Goal: Task Accomplishment & Management: Use online tool/utility

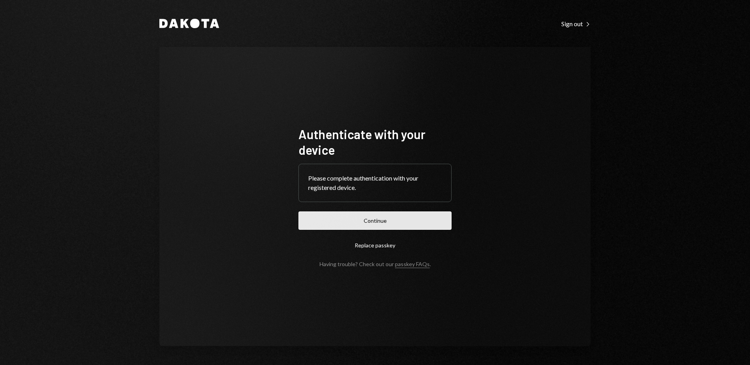
click at [387, 213] on button "Continue" at bounding box center [374, 220] width 153 height 18
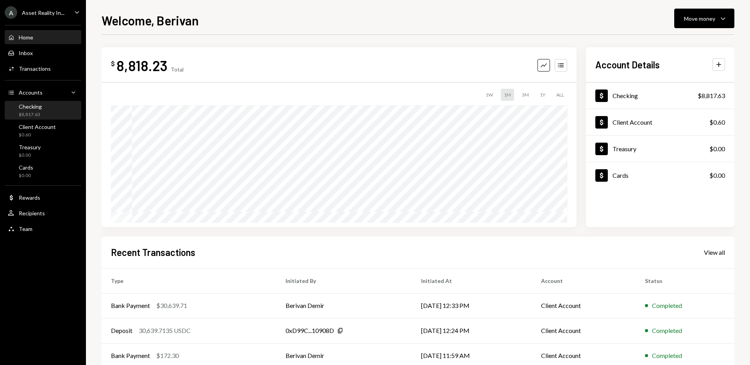
click at [45, 109] on div "Checking $8,817.63" at bounding box center [43, 110] width 70 height 15
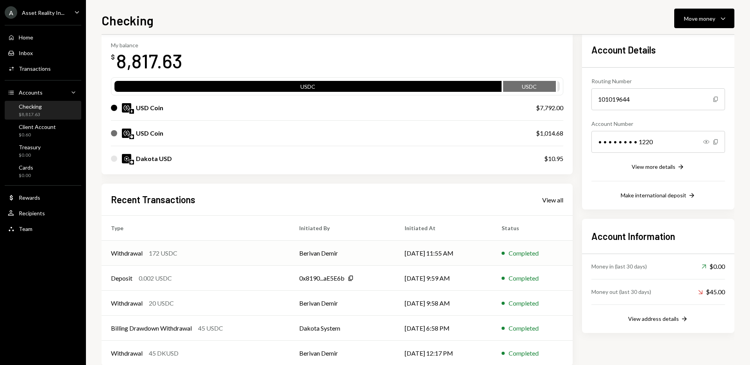
scroll to position [55, 0]
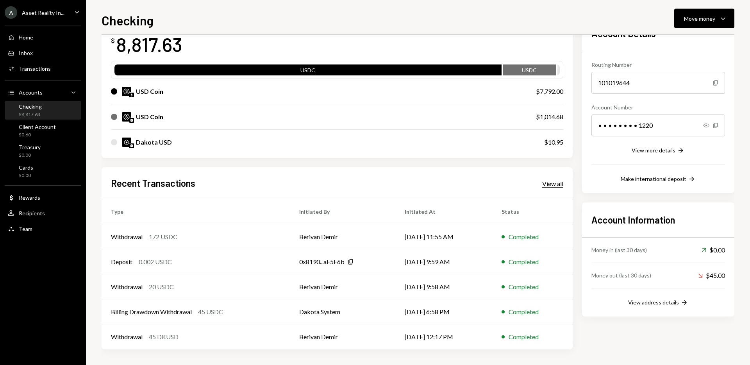
click at [554, 187] on div "View all" at bounding box center [552, 184] width 21 height 8
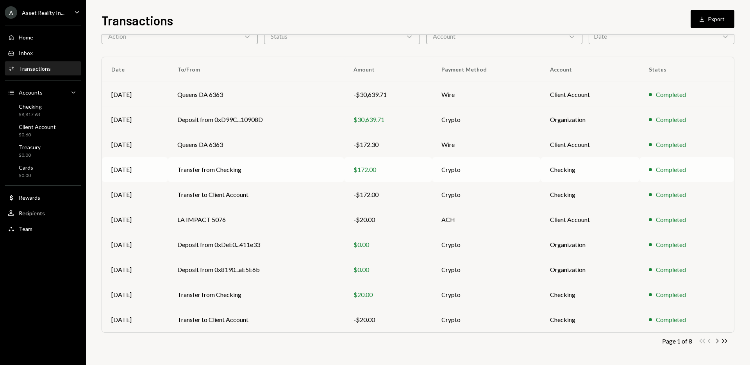
scroll to position [42, 0]
click at [718, 341] on icon "Chevron Right" at bounding box center [716, 341] width 7 height 7
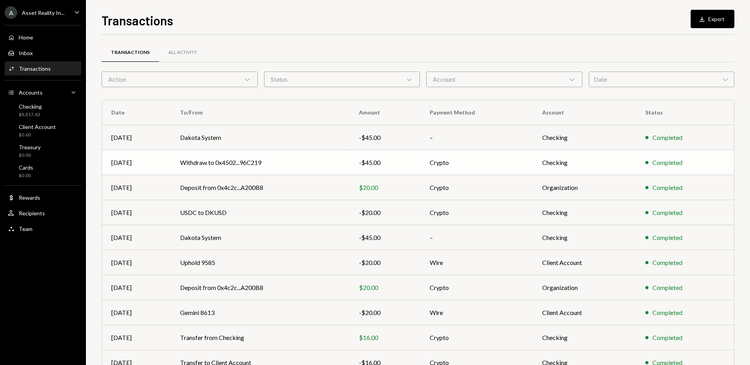
click at [307, 165] on td "Withdraw to 0x4502...96C219" at bounding box center [260, 162] width 179 height 25
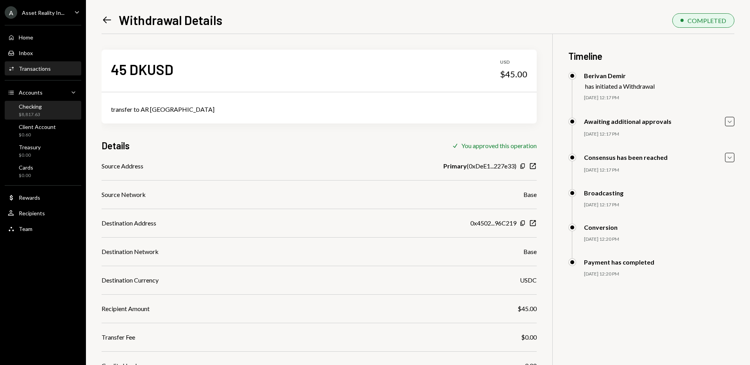
click at [47, 111] on div "Checking $8,817.63" at bounding box center [43, 110] width 70 height 15
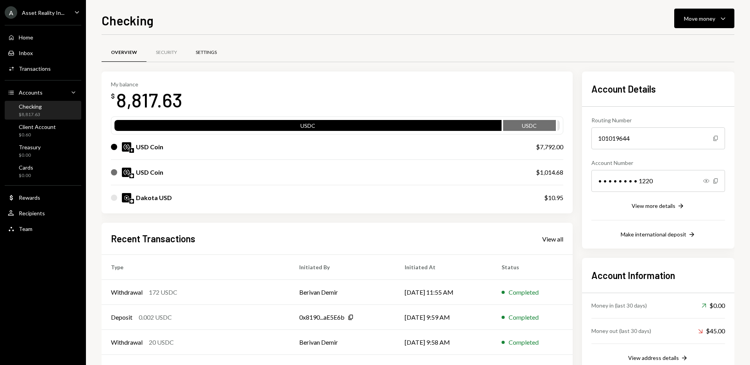
click at [209, 51] on div "Settings" at bounding box center [206, 52] width 21 height 7
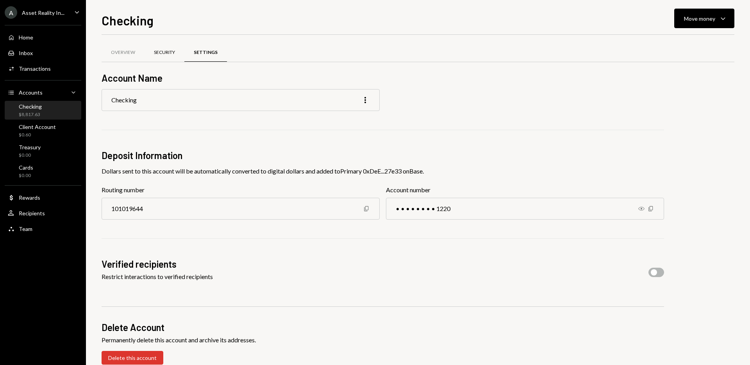
click at [164, 53] on div "Security" at bounding box center [164, 52] width 21 height 7
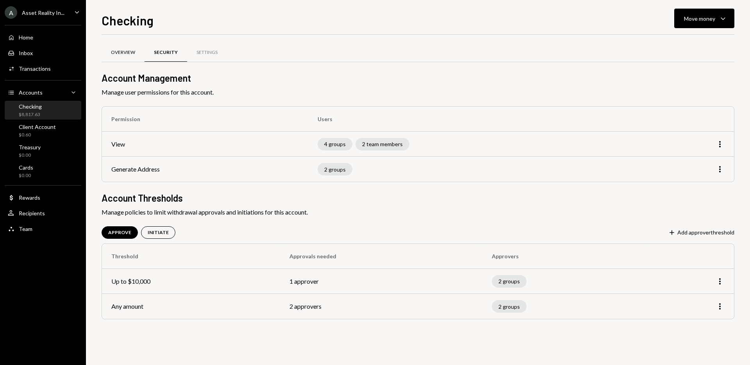
click at [125, 50] on div "Overview" at bounding box center [123, 52] width 24 height 7
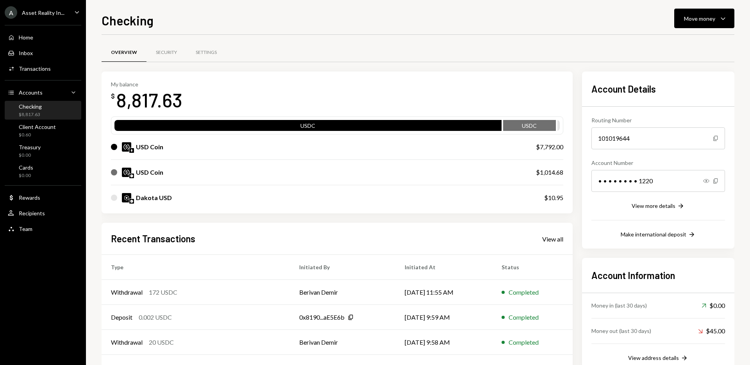
click at [79, 12] on icon "Caret Down" at bounding box center [77, 12] width 9 height 9
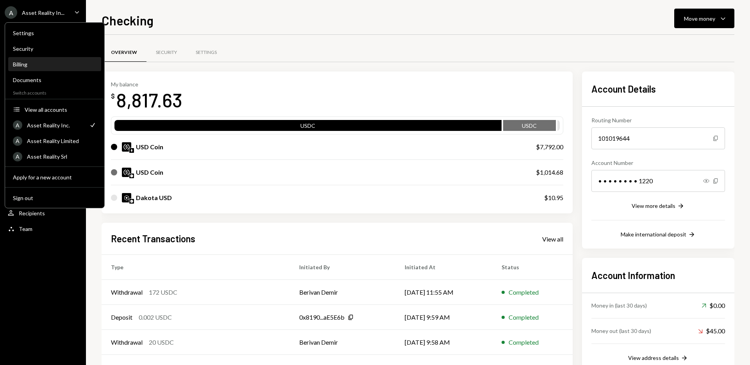
click at [39, 66] on div "Billing" at bounding box center [55, 64] width 84 height 7
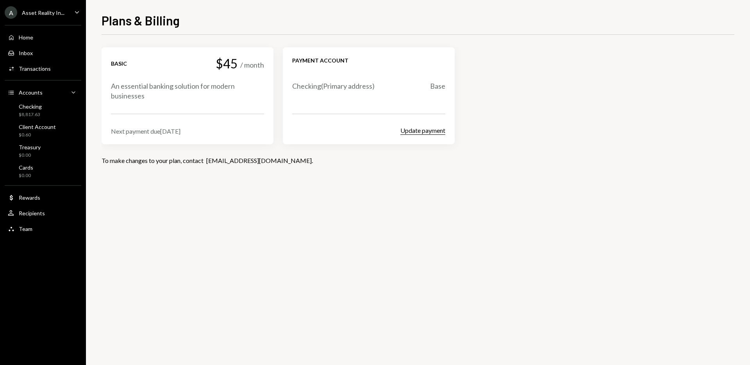
click at [426, 131] on button "Update payment" at bounding box center [422, 131] width 45 height 8
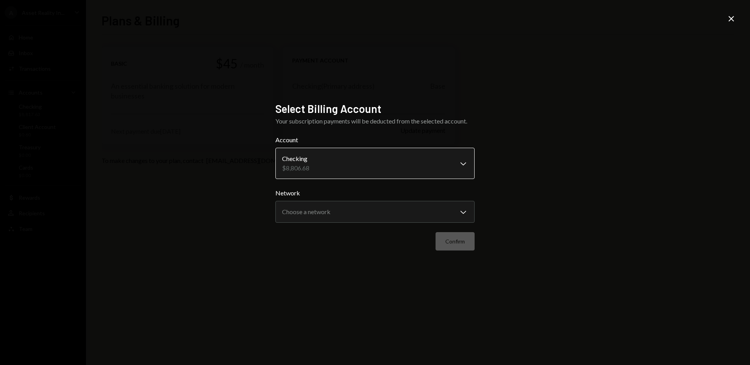
click at [466, 163] on body "**********" at bounding box center [375, 182] width 750 height 365
drag, startPoint x: 536, startPoint y: 167, endPoint x: 497, endPoint y: 193, distance: 47.6
click at [536, 167] on div "**********" at bounding box center [375, 182] width 750 height 365
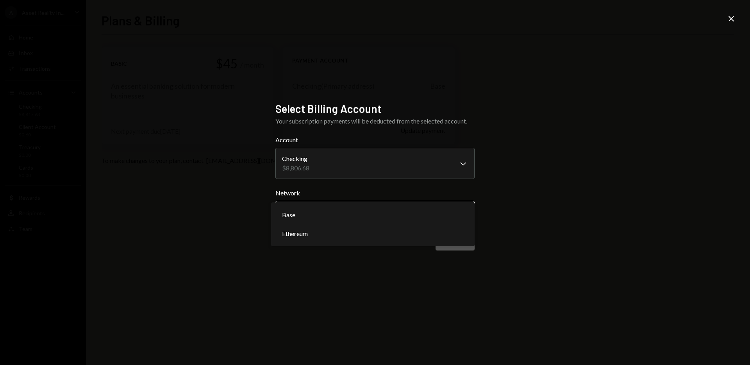
click at [463, 214] on body "**********" at bounding box center [375, 182] width 750 height 365
click at [563, 211] on div "**********" at bounding box center [375, 182] width 750 height 365
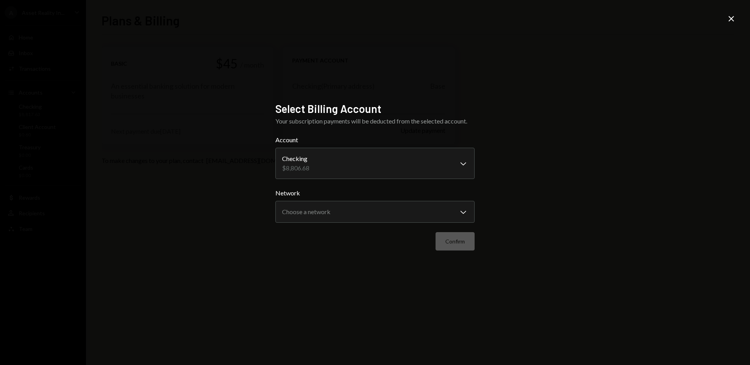
click at [584, 220] on div "**********" at bounding box center [375, 182] width 750 height 365
click at [730, 63] on div "**********" at bounding box center [375, 182] width 750 height 365
click at [731, 20] on icon "Close" at bounding box center [731, 18] width 9 height 9
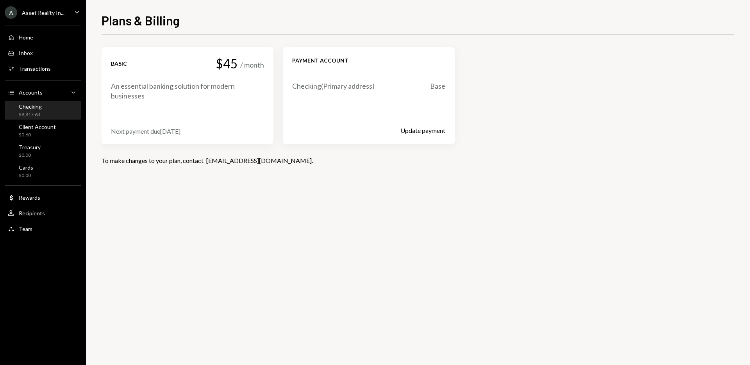
click at [43, 110] on div "Checking $8,817.63" at bounding box center [43, 110] width 70 height 15
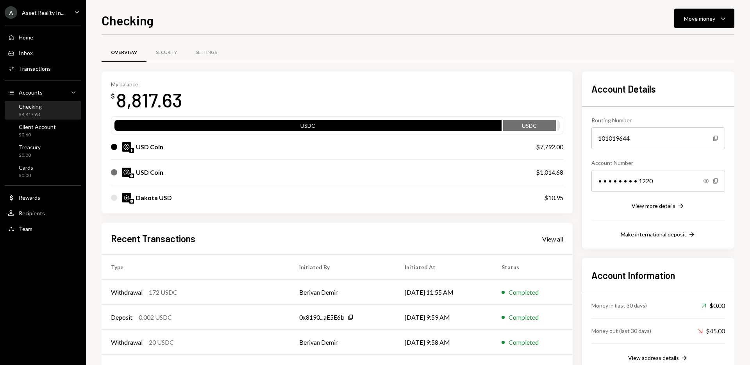
click at [76, 13] on icon "Main" at bounding box center [77, 12] width 4 height 2
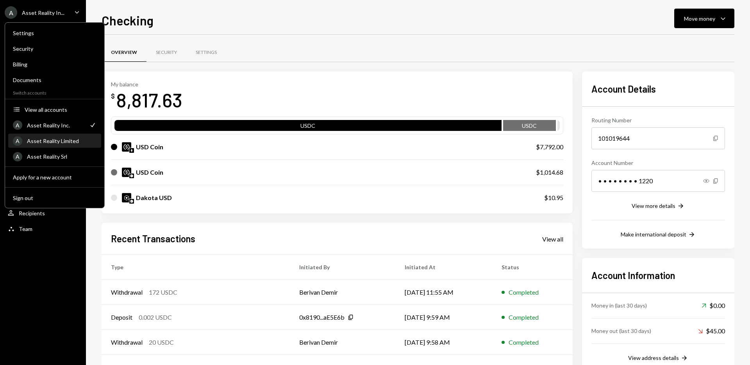
click at [69, 141] on div "Asset Reality Limited" at bounding box center [62, 141] width 70 height 7
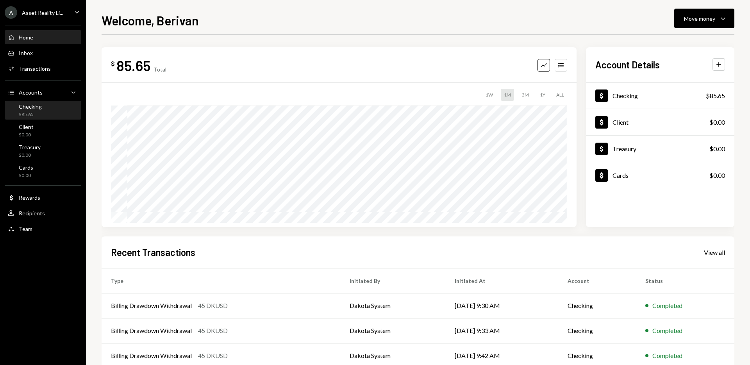
click at [40, 111] on div "$85.65" at bounding box center [30, 114] width 23 height 7
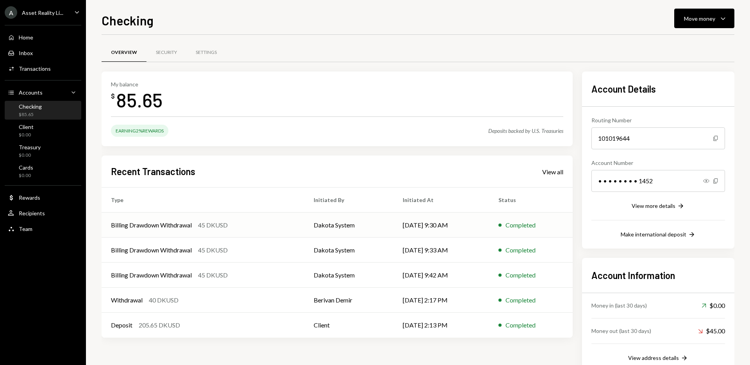
click at [225, 227] on div "45 DKUSD" at bounding box center [213, 224] width 30 height 9
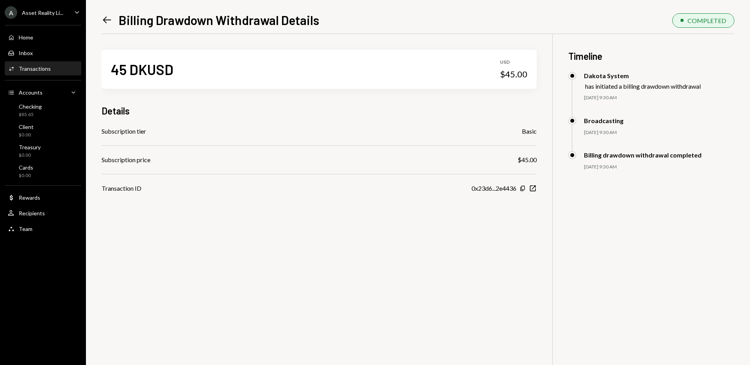
click at [109, 21] on icon "Left Arrow" at bounding box center [107, 19] width 11 height 11
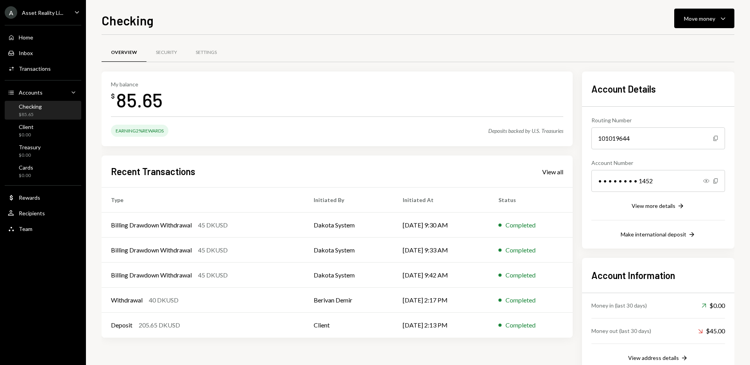
click at [75, 11] on icon "Main" at bounding box center [77, 12] width 4 height 2
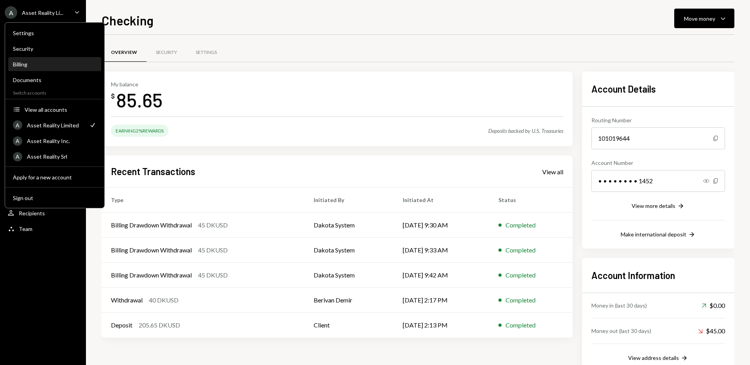
click at [97, 63] on link "Billing" at bounding box center [54, 64] width 93 height 14
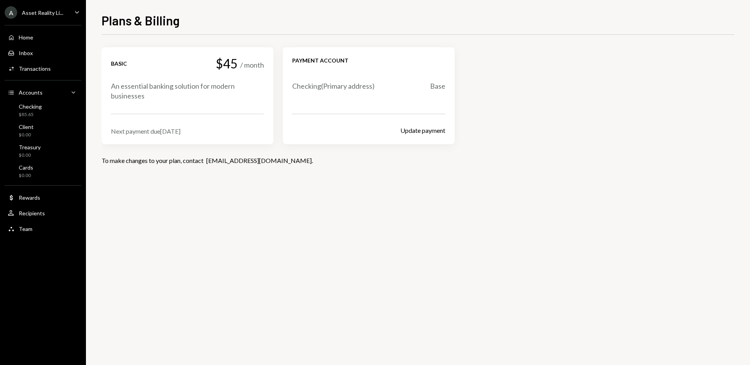
click at [79, 9] on icon "Caret Down" at bounding box center [77, 12] width 9 height 9
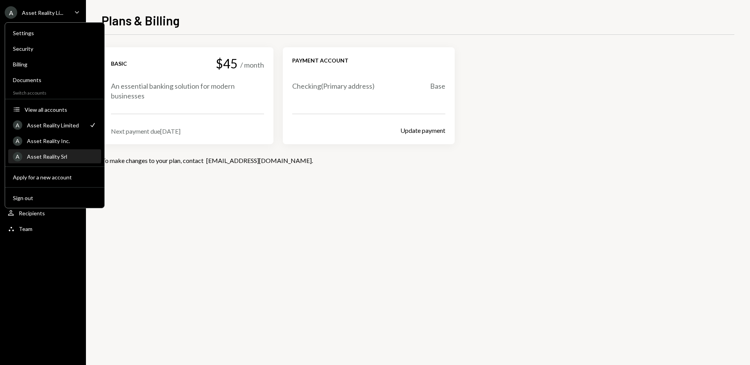
click at [69, 161] on div "A Asset Reality Srl" at bounding box center [55, 156] width 84 height 13
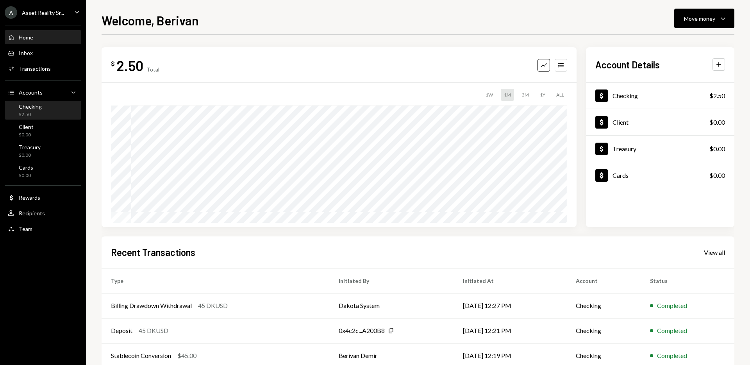
click at [45, 108] on div "Checking $2.50" at bounding box center [43, 110] width 70 height 15
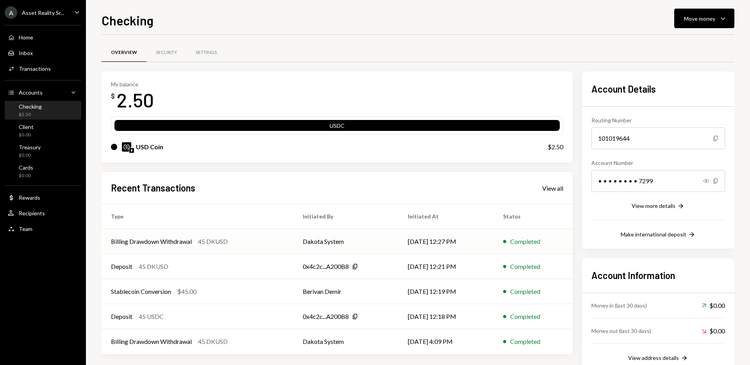
click at [256, 245] on div "Billing Drawdown Withdrawal 45 DKUSD" at bounding box center [197, 241] width 173 height 9
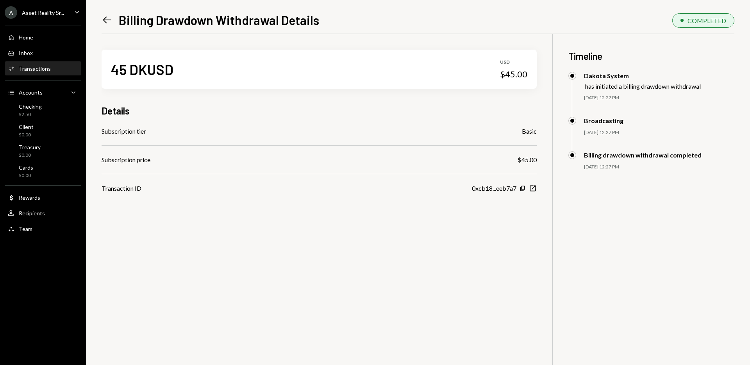
click at [106, 20] on icon at bounding box center [107, 20] width 8 height 7
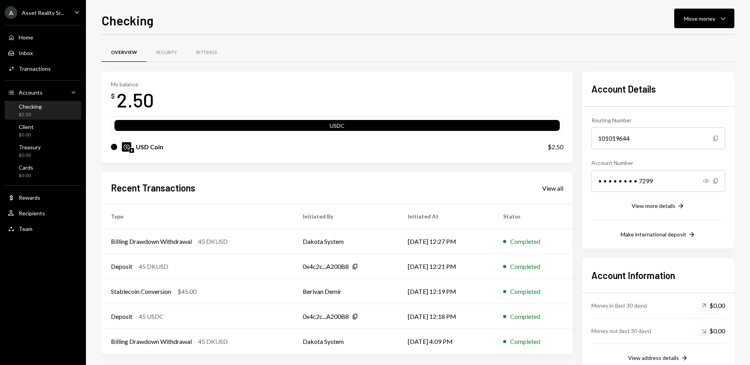
click at [74, 12] on icon "Caret Down" at bounding box center [77, 12] width 9 height 9
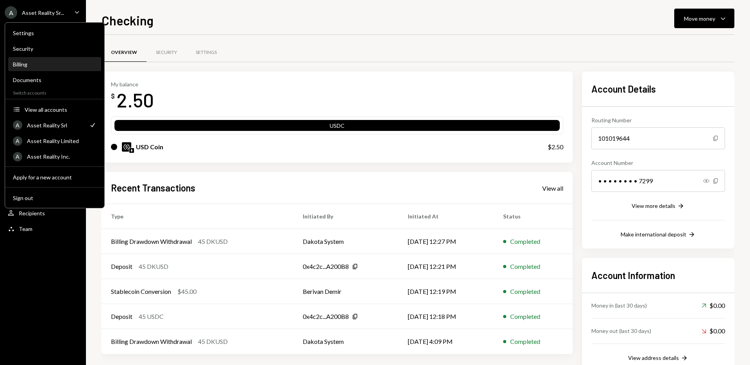
click at [59, 66] on div "Billing" at bounding box center [55, 64] width 84 height 7
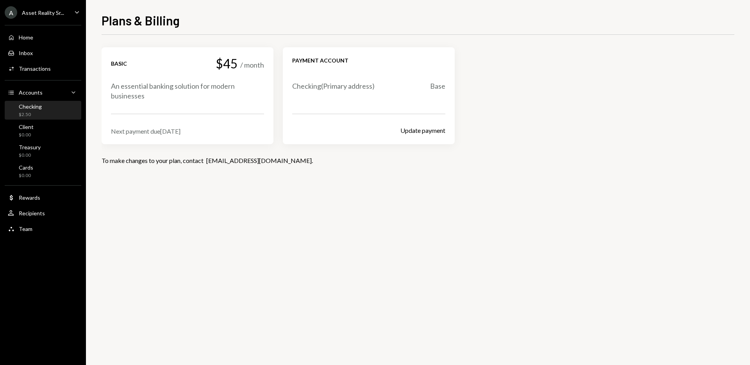
click at [43, 112] on div "Checking $2.50" at bounding box center [43, 110] width 70 height 15
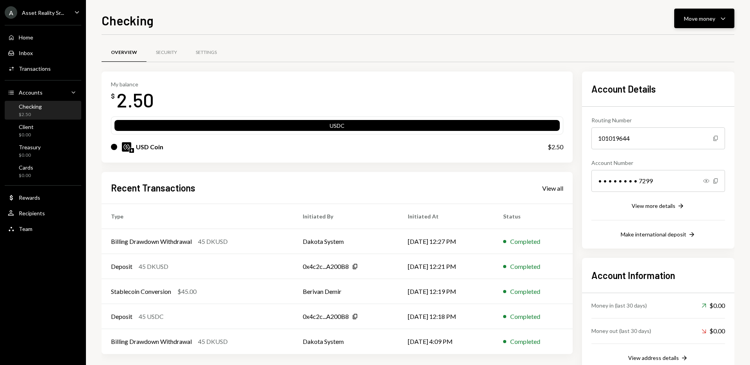
click at [725, 18] on icon "button" at bounding box center [723, 19] width 4 height 2
click at [684, 77] on div "Deposit" at bounding box center [698, 77] width 57 height 8
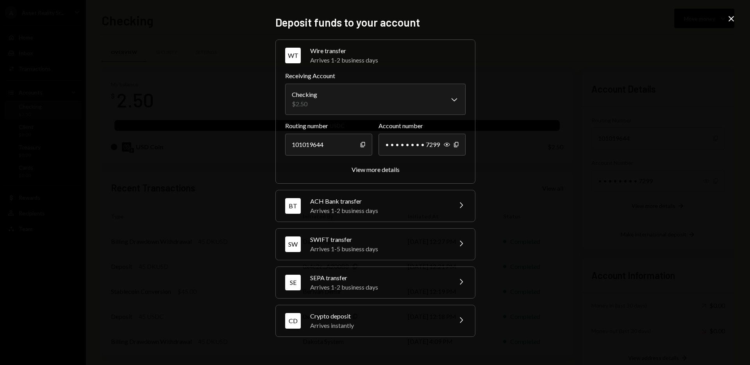
click at [364, 324] on div "Arrives instantly" at bounding box center [378, 325] width 137 height 9
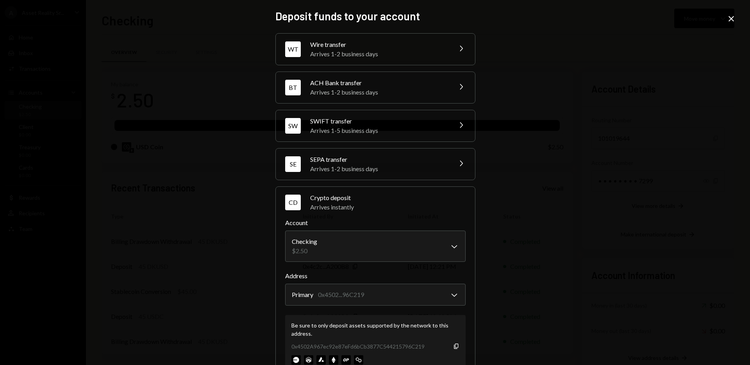
scroll to position [28, 0]
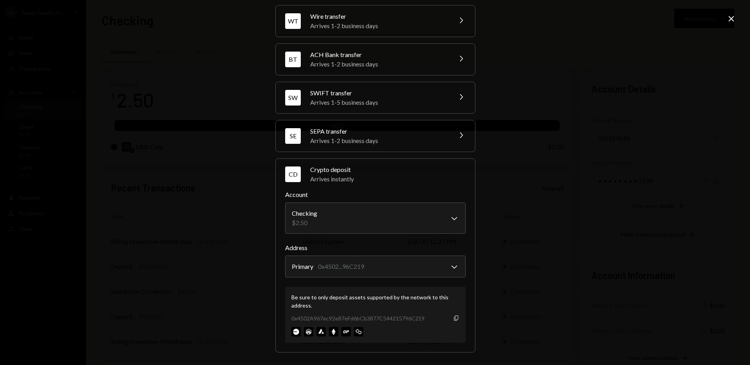
click at [454, 318] on icon "Copy" at bounding box center [456, 318] width 6 height 6
click at [453, 320] on icon "Copy" at bounding box center [456, 318] width 6 height 6
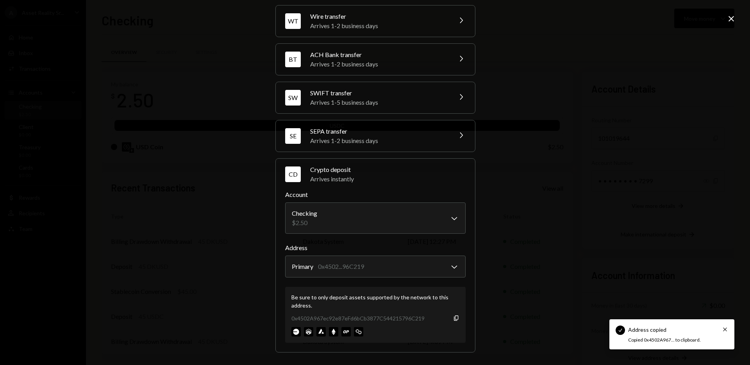
click at [734, 18] on icon "Close" at bounding box center [731, 18] width 9 height 9
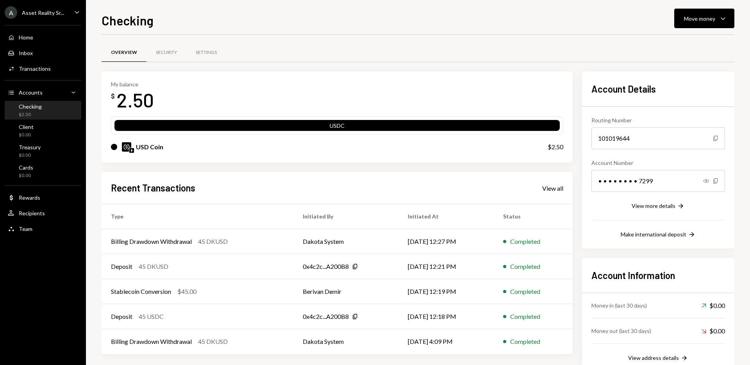
click at [79, 11] on icon "Caret Down" at bounding box center [77, 12] width 9 height 9
click at [189, 21] on div "Checking Move money Caret Down" at bounding box center [418, 19] width 633 height 17
click at [77, 12] on icon "Main" at bounding box center [77, 12] width 4 height 2
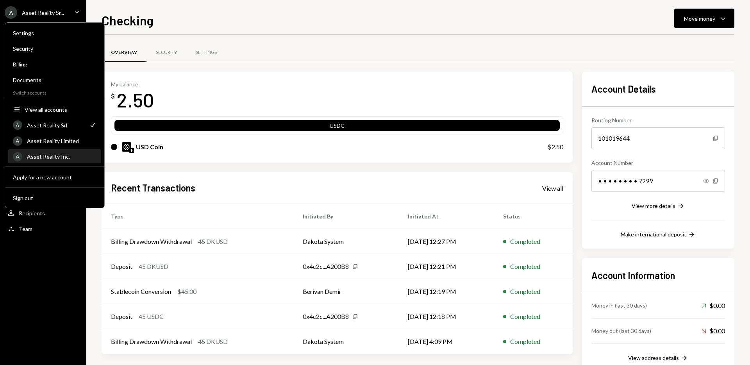
click at [70, 154] on div "Asset Reality Inc." at bounding box center [62, 156] width 70 height 7
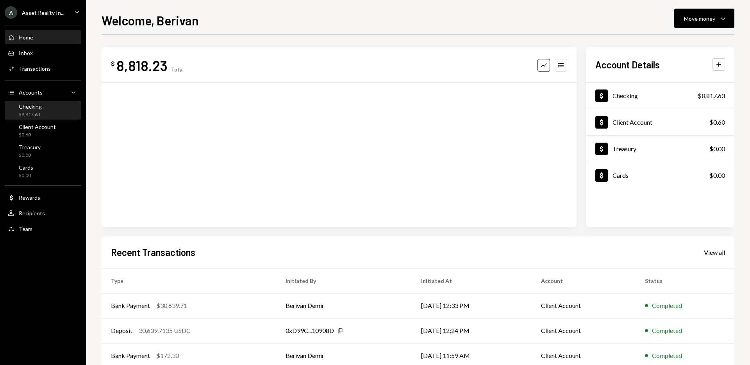
click at [33, 111] on div "Checking $8,817.63" at bounding box center [30, 110] width 23 height 15
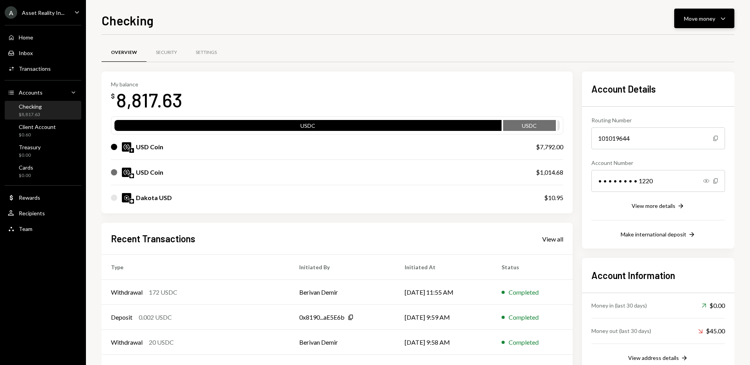
click at [722, 18] on icon "Caret Down" at bounding box center [722, 18] width 9 height 9
click at [693, 61] on div "Transfer" at bounding box center [698, 59] width 57 height 8
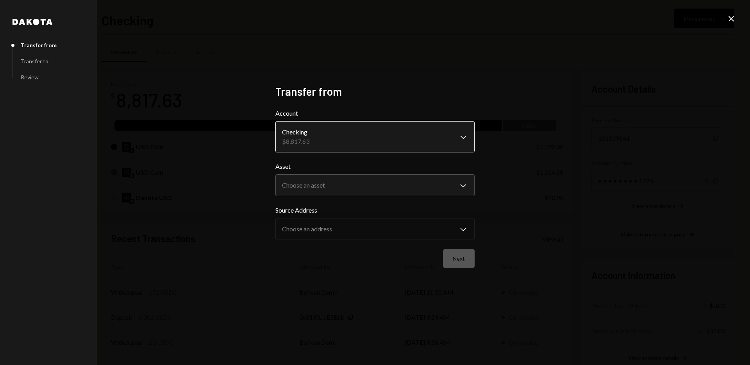
click at [458, 136] on body "A Asset Reality In... Caret Down Home Home Inbox Inbox Activities Transactions …" at bounding box center [375, 182] width 750 height 365
click at [464, 138] on body "A Asset Reality In... Caret Down Home Home Inbox Inbox Activities Transactions …" at bounding box center [375, 182] width 750 height 365
click at [557, 130] on div "**********" at bounding box center [375, 182] width 750 height 365
click at [464, 185] on body "A Asset Reality In... Caret Down Home Home Inbox Inbox Activities Transactions …" at bounding box center [375, 182] width 750 height 365
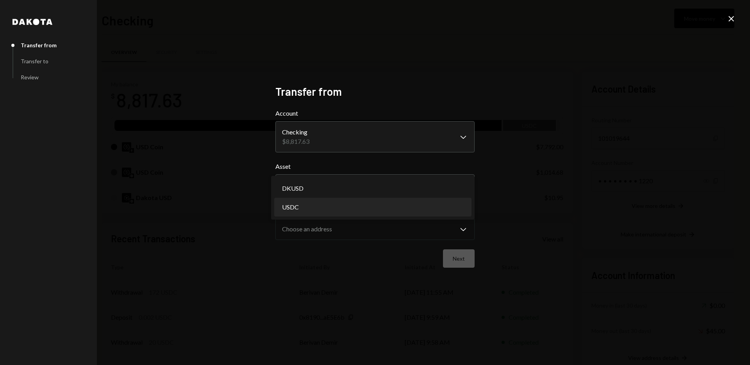
select select "****"
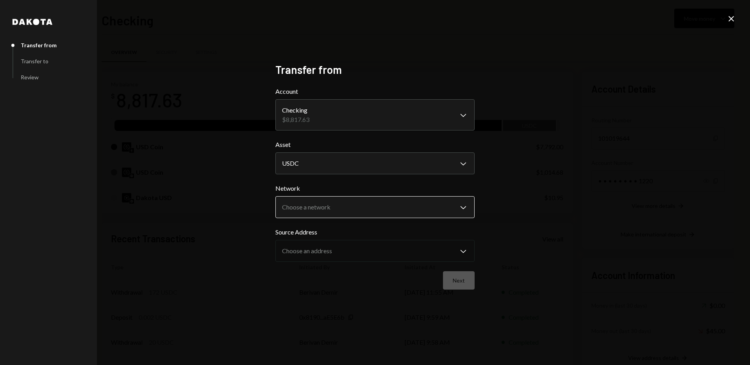
click at [461, 205] on body "A Asset Reality In... Caret Down Home Home Inbox Inbox Activities Transactions …" at bounding box center [375, 182] width 750 height 365
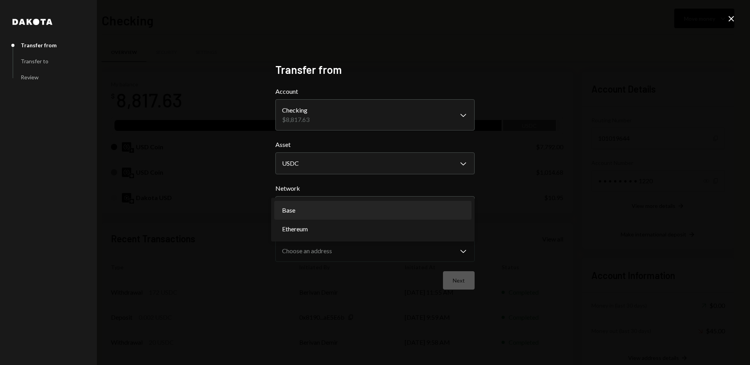
select select "**********"
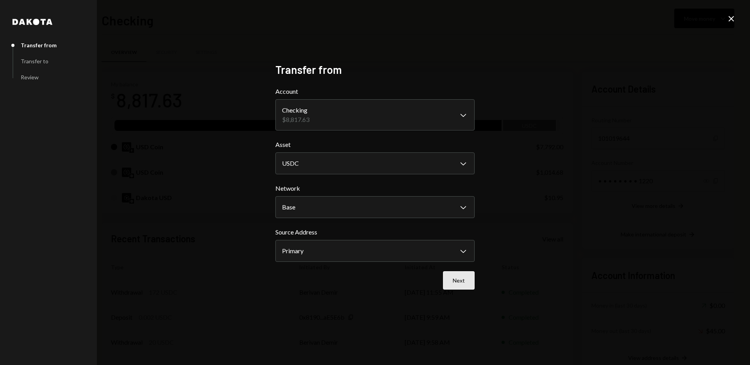
click at [465, 282] on button "Next" at bounding box center [459, 280] width 32 height 18
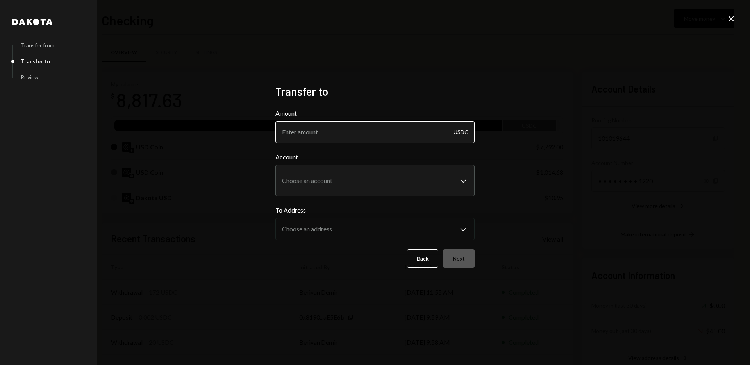
click at [414, 134] on input "Amount" at bounding box center [374, 132] width 199 height 22
type input "45"
click at [455, 181] on body "A Asset Reality In... Caret Down Home Home Inbox Inbox Activities Transactions …" at bounding box center [375, 182] width 750 height 365
click at [582, 184] on div "**********" at bounding box center [375, 182] width 750 height 365
click at [731, 20] on icon at bounding box center [731, 18] width 5 height 5
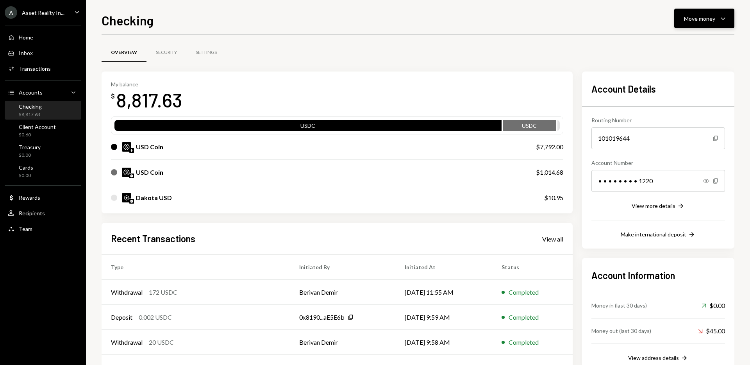
click at [720, 21] on icon "Caret Down" at bounding box center [722, 18] width 9 height 9
click at [688, 43] on div "Send" at bounding box center [698, 42] width 57 height 8
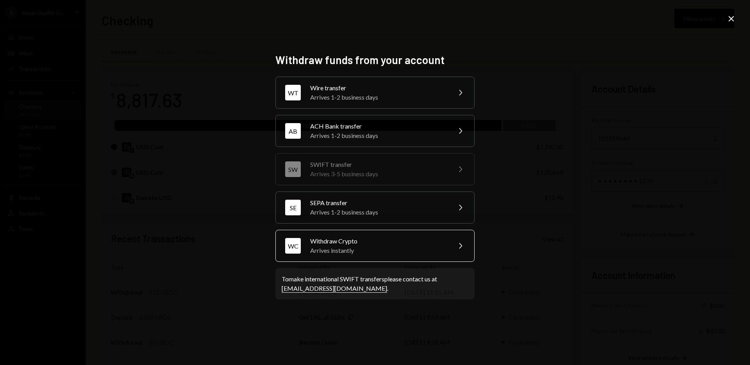
click at [359, 252] on div "Arrives instantly" at bounding box center [378, 250] width 136 height 9
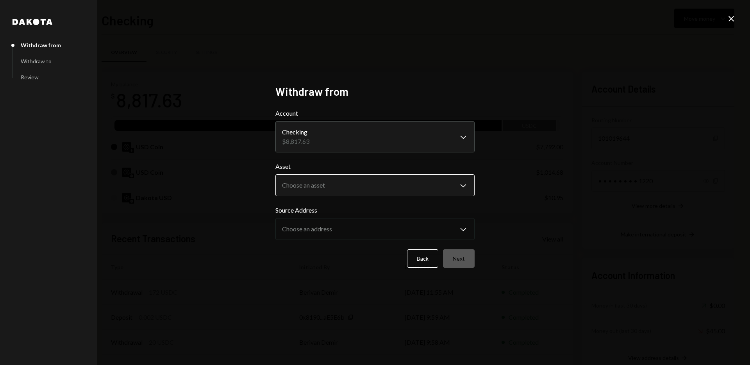
click at [473, 186] on body "A Asset Reality In... Caret Down Home Home Inbox Inbox Activities Transactions …" at bounding box center [375, 182] width 750 height 365
select select "****"
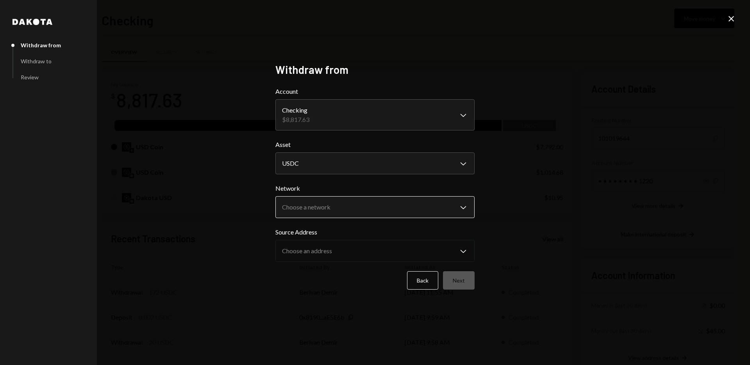
click at [465, 212] on body "A Asset Reality In... Caret Down Home Home Inbox Inbox Activities Transactions …" at bounding box center [375, 182] width 750 height 365
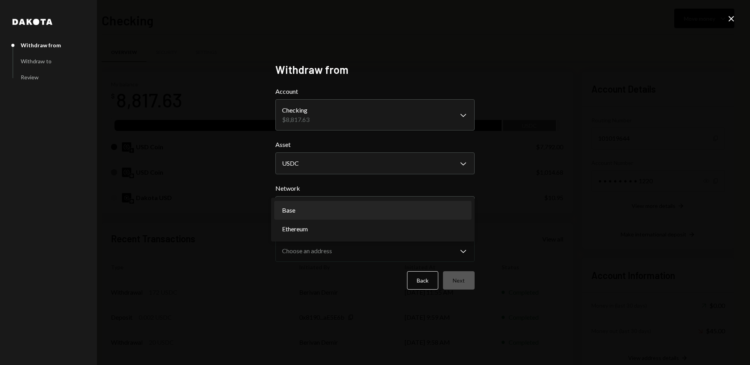
select select "**********"
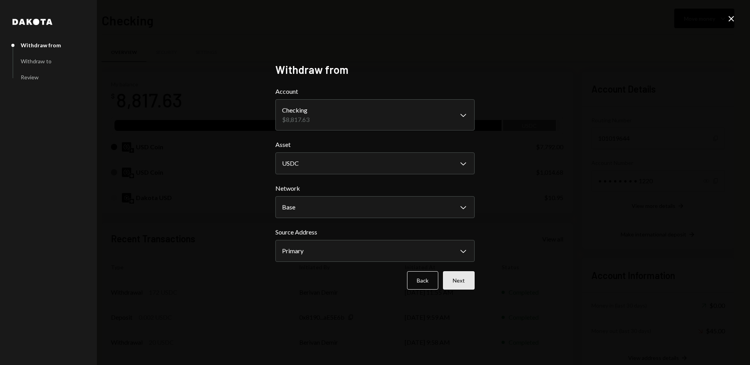
click at [459, 283] on button "Next" at bounding box center [459, 280] width 32 height 18
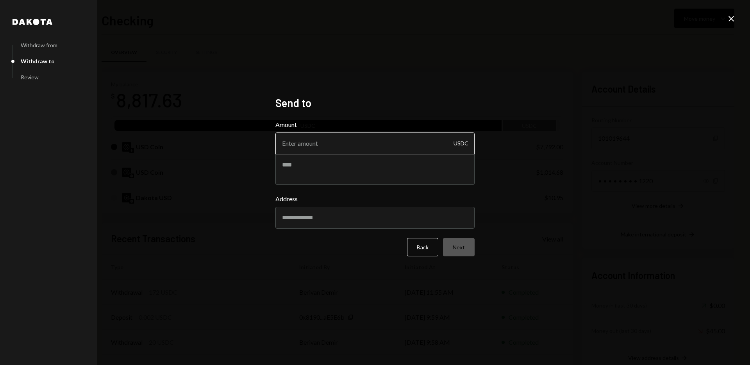
click at [394, 145] on input "Amount" at bounding box center [374, 143] width 199 height 22
type input "3"
type input "45.00"
click at [572, 208] on div "Dakota Withdraw from Withdraw to Review Send to Amount 45.00 USDC Address Back …" at bounding box center [375, 182] width 750 height 365
click at [319, 168] on textarea at bounding box center [374, 169] width 199 height 31
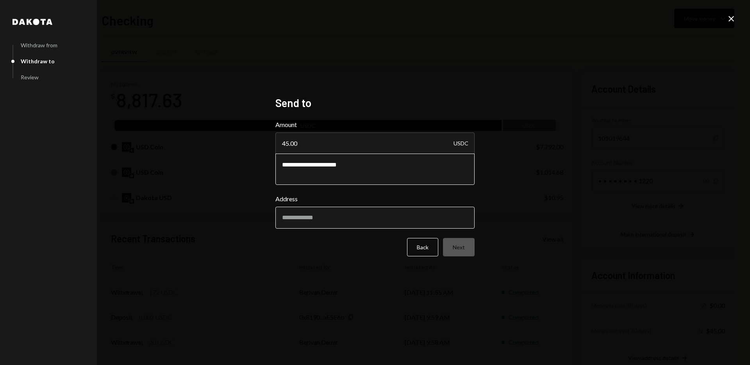
type textarea "**********"
click at [379, 214] on input "Address" at bounding box center [374, 218] width 199 height 22
paste input "**********"
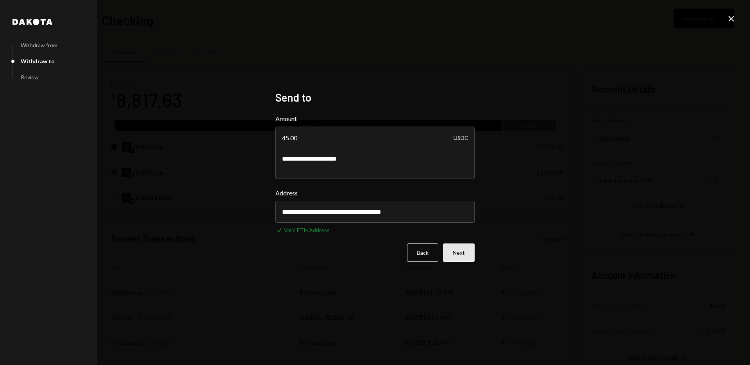
type input "**********"
click at [463, 253] on button "Next" at bounding box center [459, 252] width 32 height 18
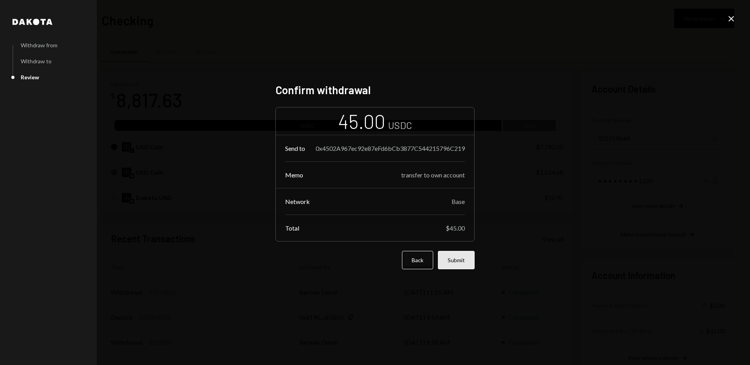
click at [460, 266] on button "Submit" at bounding box center [456, 260] width 37 height 18
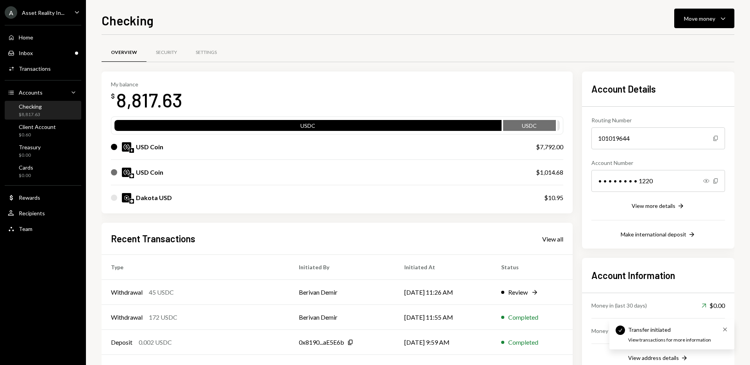
click at [724, 331] on icon "Cross" at bounding box center [725, 329] width 6 height 6
click at [390, 82] on div "My balance $ 8,817.63" at bounding box center [337, 96] width 452 height 31
click at [74, 9] on icon "Caret Down" at bounding box center [77, 12] width 9 height 9
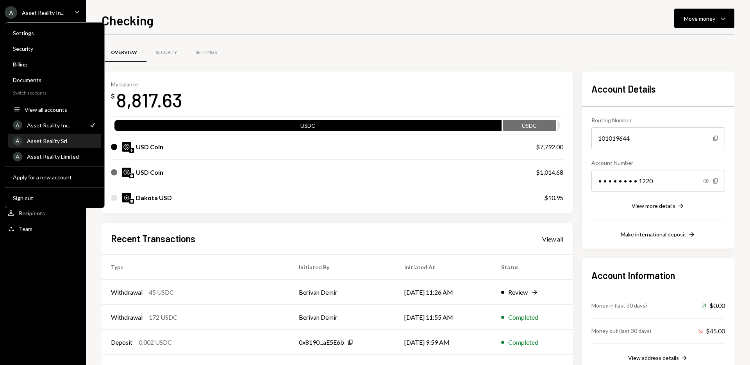
click at [71, 143] on div "Asset Reality Srl" at bounding box center [62, 141] width 70 height 7
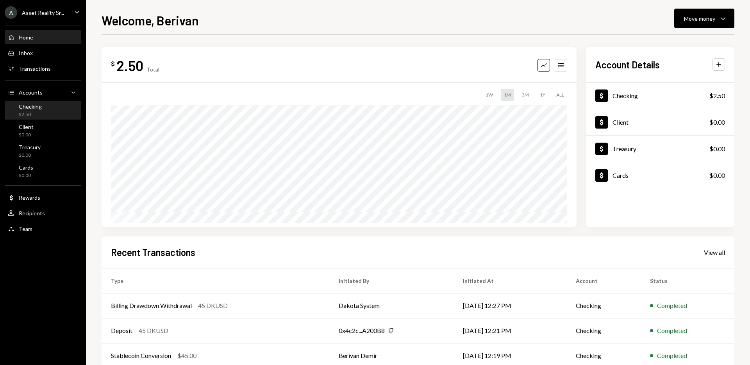
click at [36, 107] on div "Checking" at bounding box center [30, 106] width 23 height 7
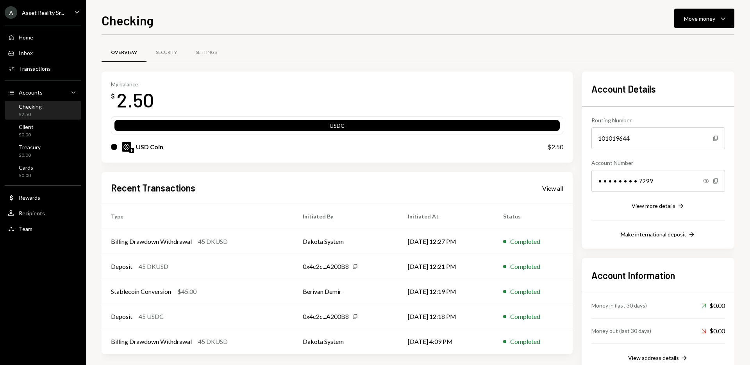
click at [72, 8] on div "A Asset Reality Sr... Caret Down" at bounding box center [43, 12] width 86 height 13
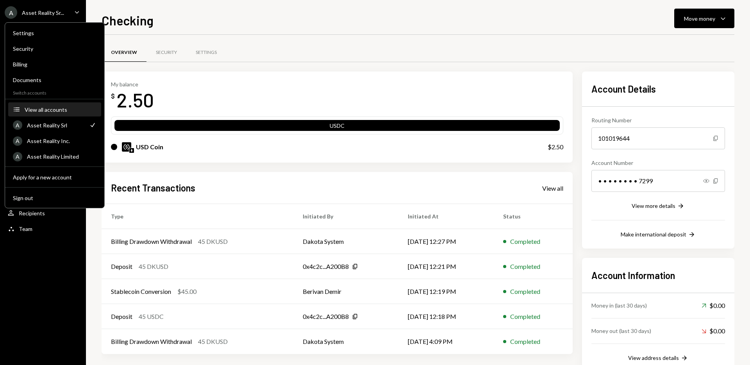
click at [55, 107] on div "View all accounts" at bounding box center [61, 109] width 72 height 7
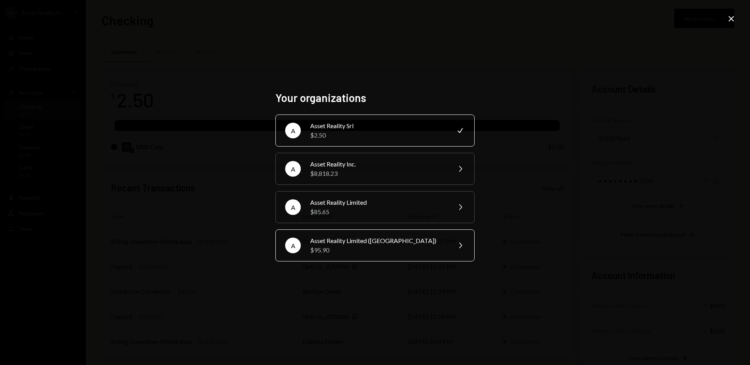
click at [371, 245] on div "$95.90" at bounding box center [378, 249] width 136 height 9
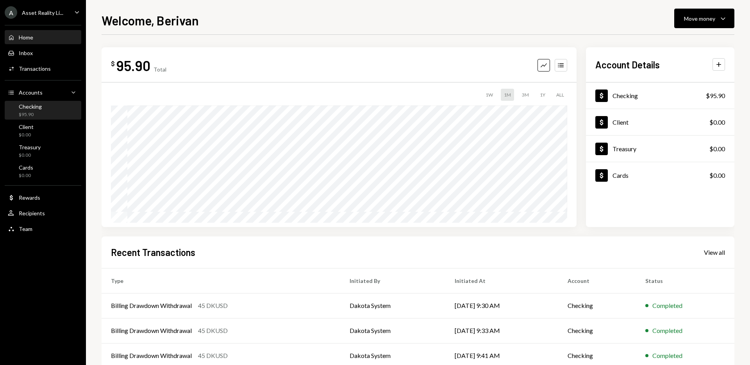
click at [45, 109] on div "Checking $95.90" at bounding box center [43, 110] width 70 height 15
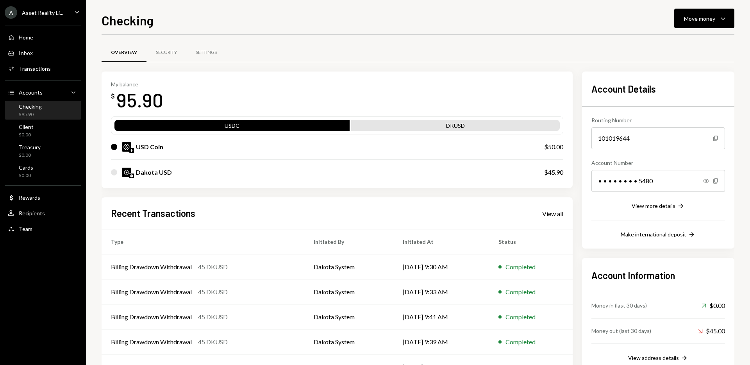
click at [76, 11] on icon "Caret Down" at bounding box center [77, 12] width 9 height 9
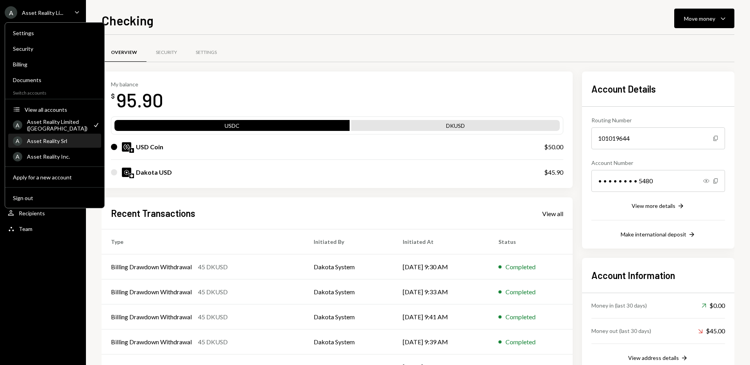
click at [73, 141] on div "Asset Reality Srl" at bounding box center [62, 141] width 70 height 7
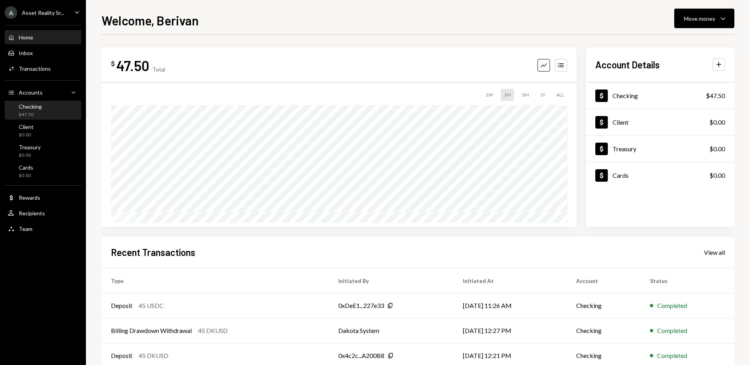
click at [36, 109] on div "Checking" at bounding box center [30, 106] width 23 height 7
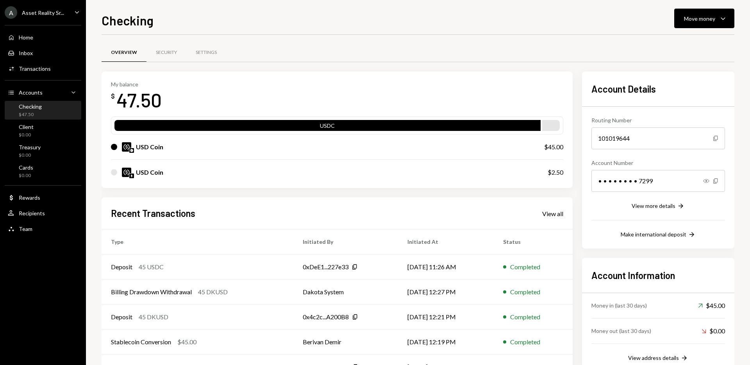
click at [75, 11] on icon "Caret Down" at bounding box center [77, 12] width 9 height 9
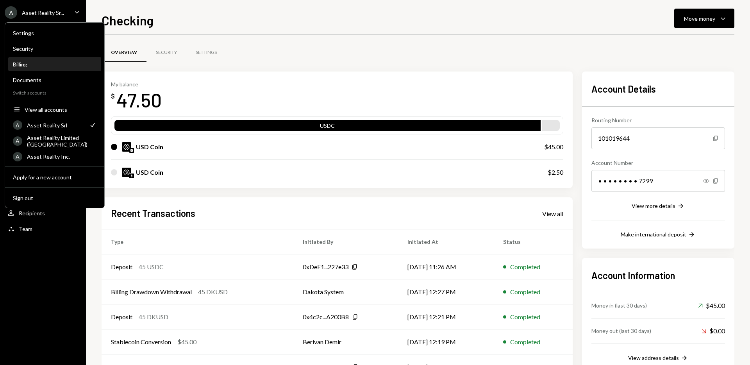
click at [41, 66] on div "Billing" at bounding box center [55, 64] width 84 height 7
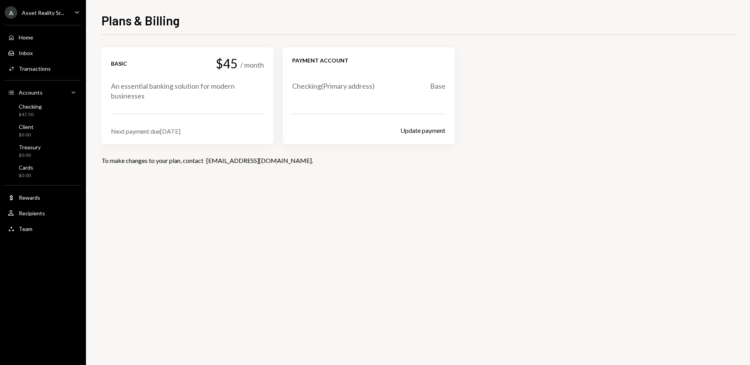
click at [72, 9] on div "A Asset Reality Sr... Caret Down" at bounding box center [43, 12] width 86 height 13
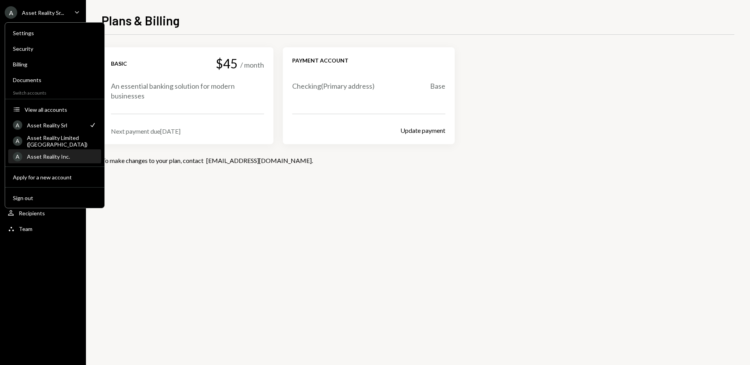
click at [74, 158] on div "Asset Reality Inc." at bounding box center [62, 156] width 70 height 7
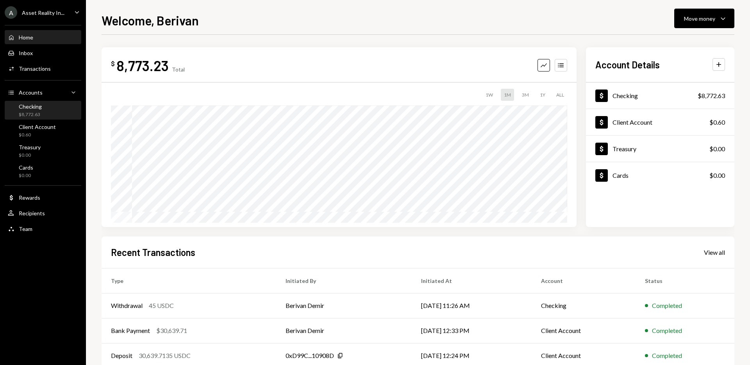
click at [43, 111] on div "Checking $8,772.63" at bounding box center [43, 110] width 70 height 15
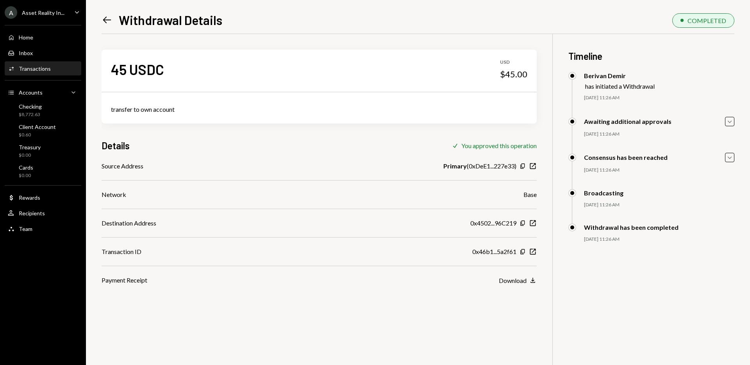
click at [105, 22] on icon at bounding box center [107, 20] width 8 height 7
